Goal: Task Accomplishment & Management: Manage account settings

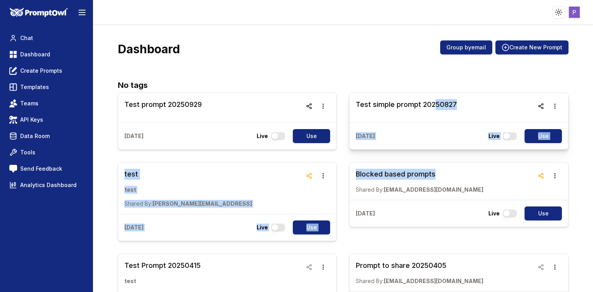
drag, startPoint x: 472, startPoint y: 168, endPoint x: 433, endPoint y: 112, distance: 68.1
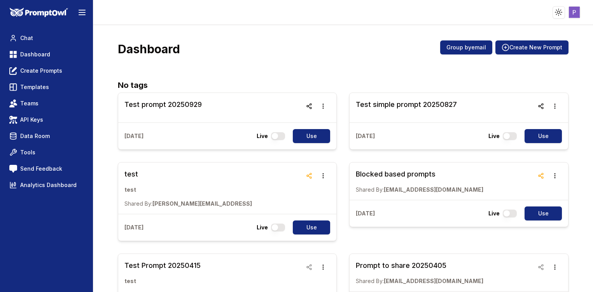
drag, startPoint x: 433, startPoint y: 112, endPoint x: 371, endPoint y: 75, distance: 72.1
click at [29, 38] on span "Chat" at bounding box center [26, 38] width 13 height 8
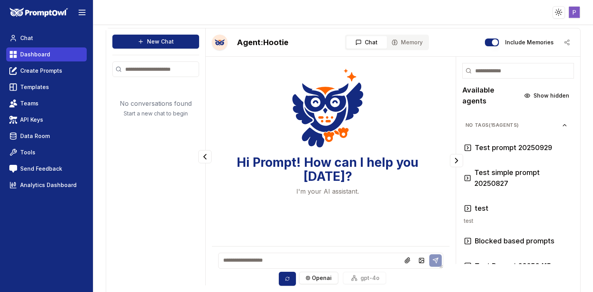
click at [32, 56] on span "Dashboard" at bounding box center [35, 55] width 30 height 8
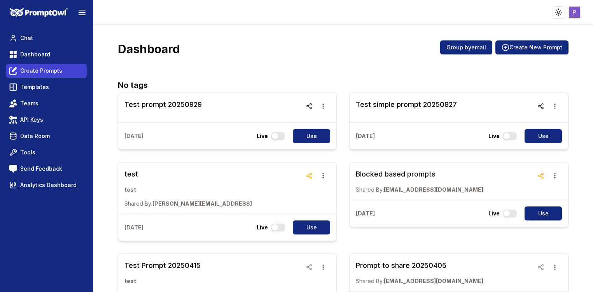
click at [48, 75] on link "Create Prompts" at bounding box center [46, 71] width 80 height 14
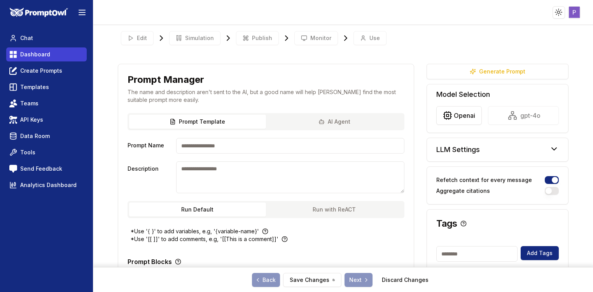
click at [40, 58] on span "Dashboard" at bounding box center [35, 55] width 30 height 8
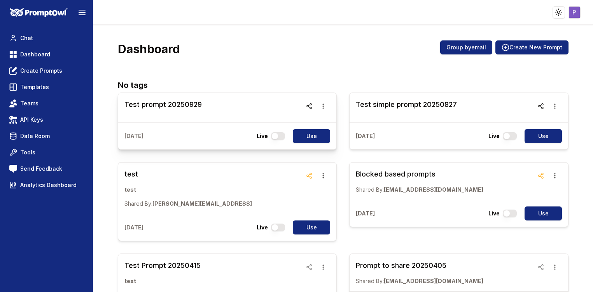
click at [147, 105] on h3 "Test prompt 20250929" at bounding box center [162, 104] width 77 height 11
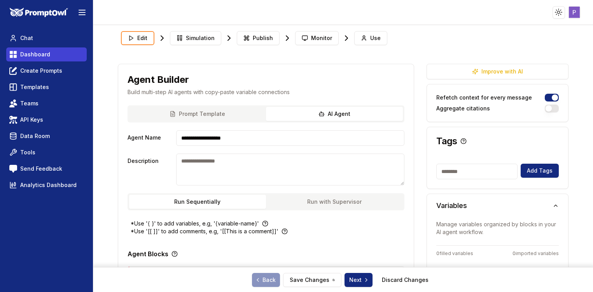
click at [20, 54] on span "Dashboard" at bounding box center [35, 55] width 30 height 8
